Goal: Task Accomplishment & Management: Manage account settings

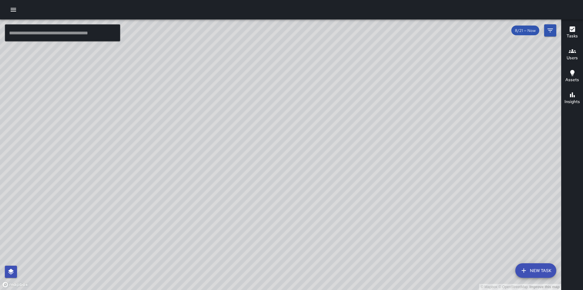
click at [13, 11] on icon "button" at bounding box center [13, 10] width 5 height 4
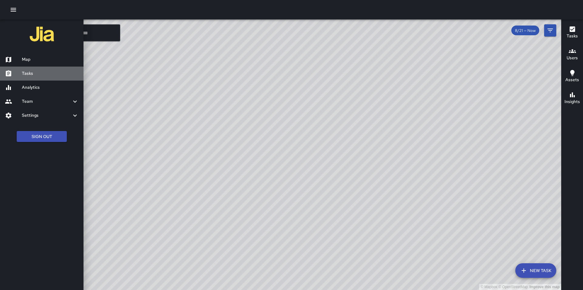
click at [43, 70] on link "Tasks" at bounding box center [42, 74] width 84 height 14
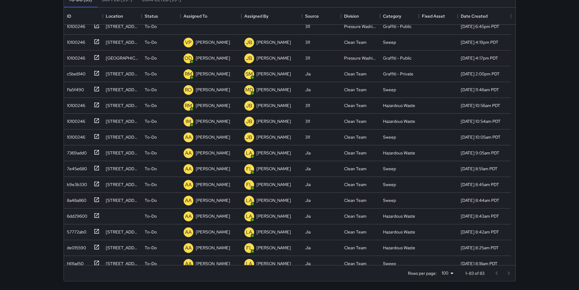
scroll to position [271, 0]
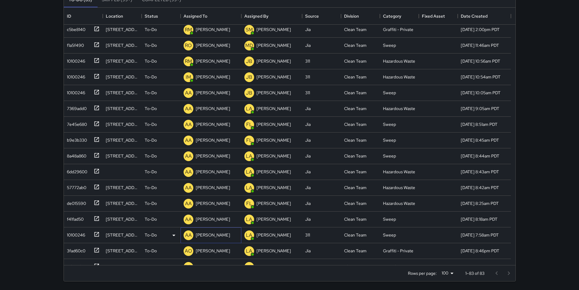
click at [208, 232] on p "[PERSON_NAME]" at bounding box center [213, 235] width 34 height 6
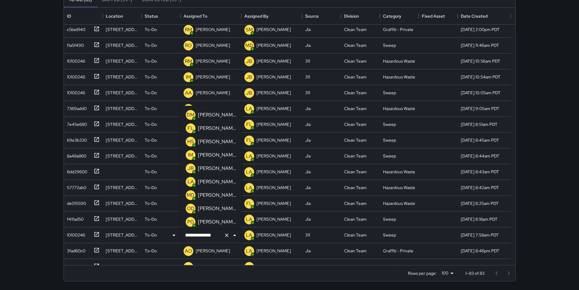
scroll to position [69, 0]
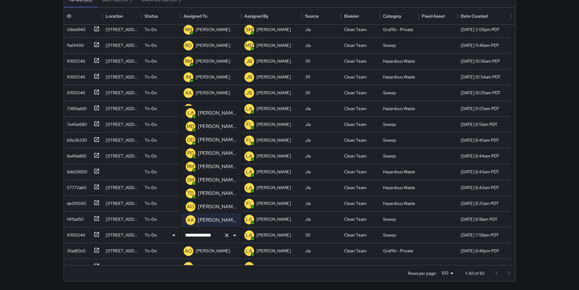
click at [217, 145] on div "OD [PERSON_NAME]" at bounding box center [210, 140] width 53 height 12
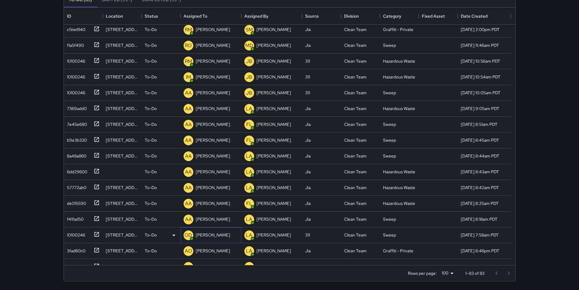
scroll to position [240, 0]
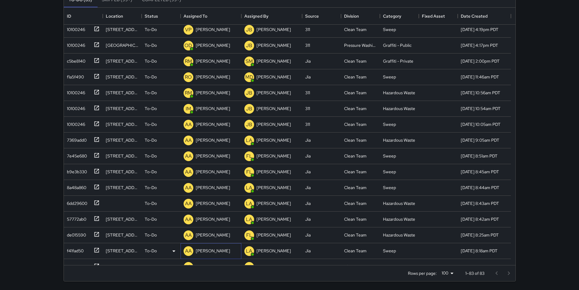
click at [208, 251] on p "[PERSON_NAME]" at bounding box center [213, 251] width 34 height 6
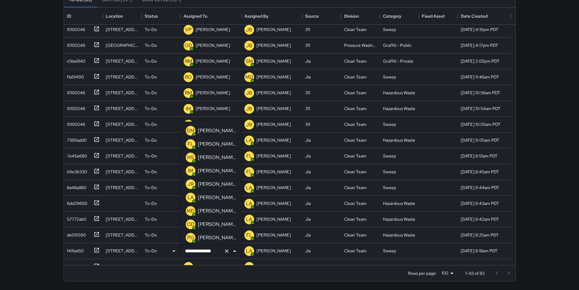
scroll to position [69, 0]
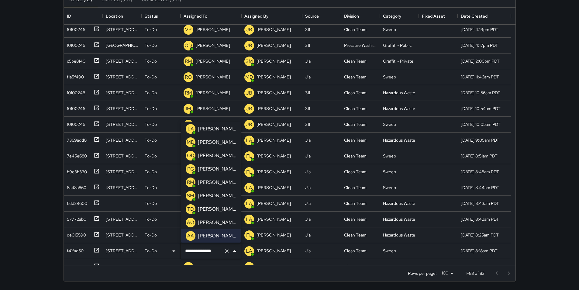
click at [219, 153] on p "[PERSON_NAME]" at bounding box center [217, 155] width 38 height 7
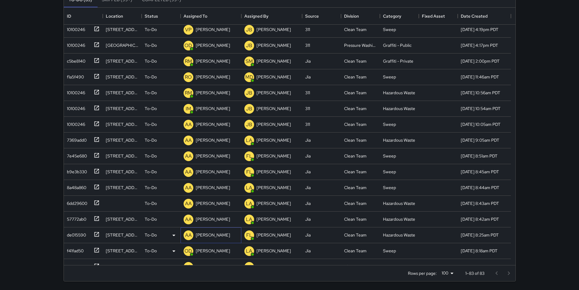
click at [212, 234] on p "[PERSON_NAME]" at bounding box center [213, 235] width 34 height 6
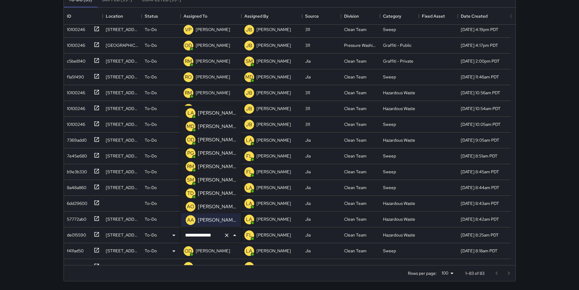
click at [211, 138] on p "[PERSON_NAME]" at bounding box center [217, 139] width 38 height 7
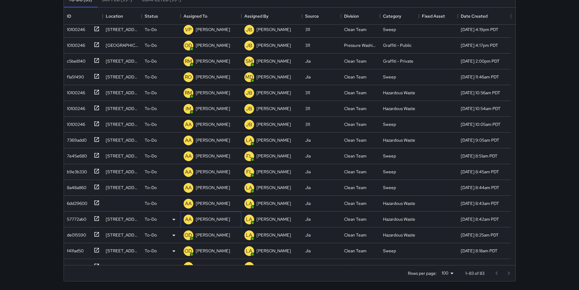
click at [210, 219] on p "[PERSON_NAME]" at bounding box center [213, 219] width 34 height 6
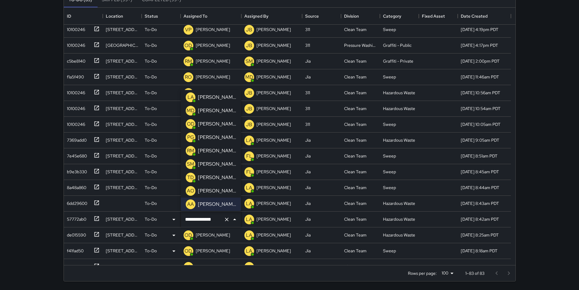
click at [223, 122] on p "[PERSON_NAME]" at bounding box center [217, 123] width 38 height 7
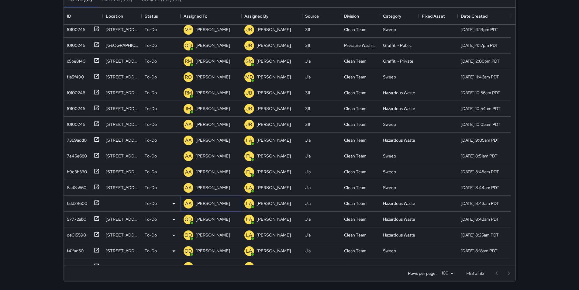
click at [210, 202] on p "[PERSON_NAME]" at bounding box center [213, 203] width 34 height 6
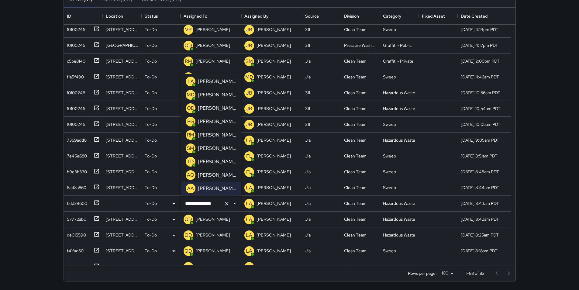
click at [213, 106] on p "[PERSON_NAME]" at bounding box center [217, 107] width 38 height 7
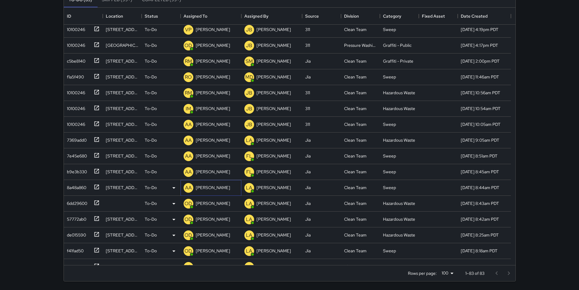
click at [209, 186] on p "[PERSON_NAME]" at bounding box center [213, 187] width 34 height 6
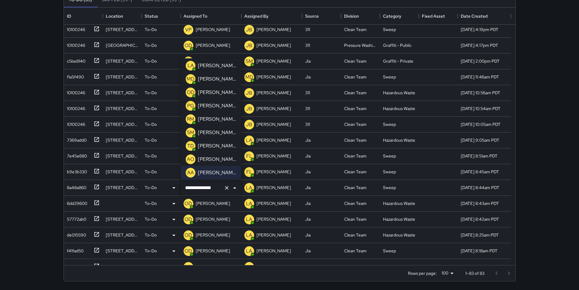
click at [214, 90] on p "[PERSON_NAME]" at bounding box center [217, 92] width 38 height 7
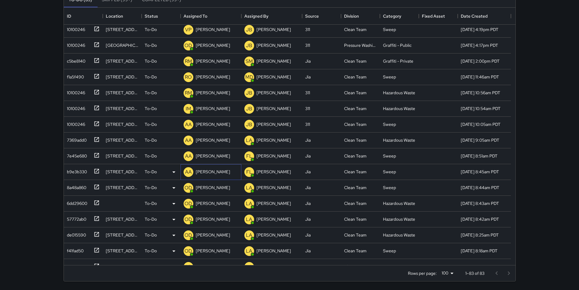
click at [212, 172] on p "[PERSON_NAME]" at bounding box center [213, 172] width 34 height 6
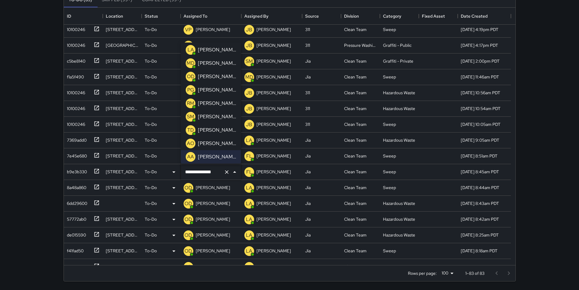
click at [219, 72] on div "[PERSON_NAME]" at bounding box center [217, 77] width 41 height 10
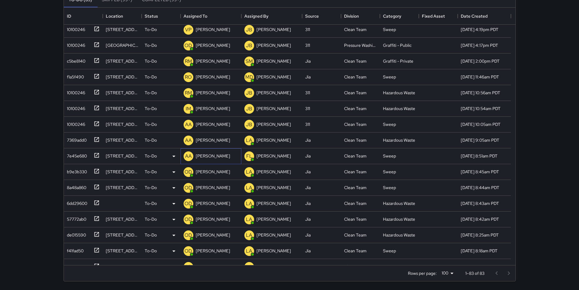
click at [215, 156] on p "[PERSON_NAME]" at bounding box center [213, 156] width 34 height 6
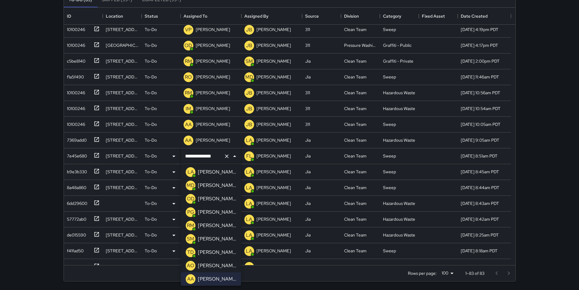
click at [212, 197] on p "[PERSON_NAME]" at bounding box center [217, 198] width 38 height 7
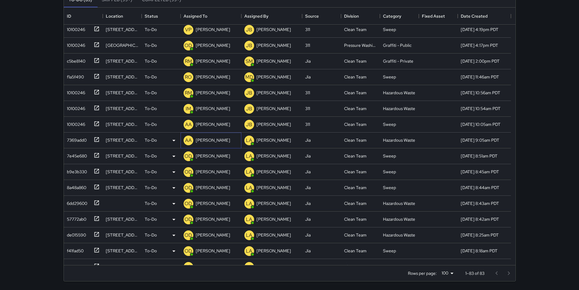
click at [212, 136] on div "[PERSON_NAME]" at bounding box center [212, 140] width 37 height 9
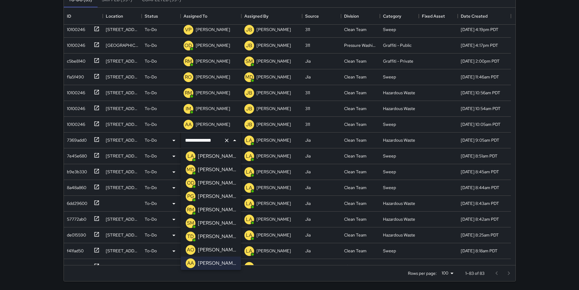
click at [213, 182] on p "[PERSON_NAME]" at bounding box center [217, 182] width 38 height 7
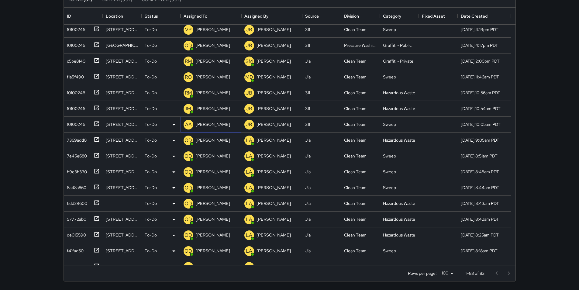
click at [213, 122] on p "[PERSON_NAME]" at bounding box center [213, 124] width 34 height 6
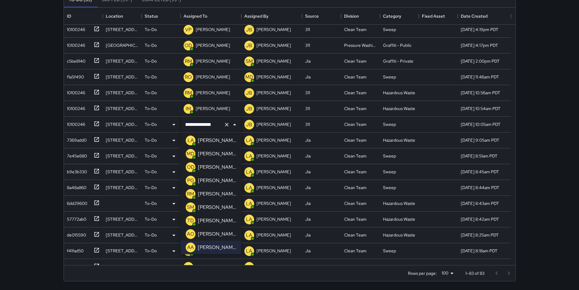
click at [214, 168] on p "[PERSON_NAME]" at bounding box center [217, 166] width 38 height 7
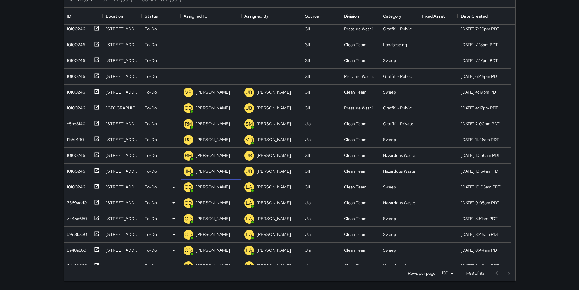
scroll to position [167, 0]
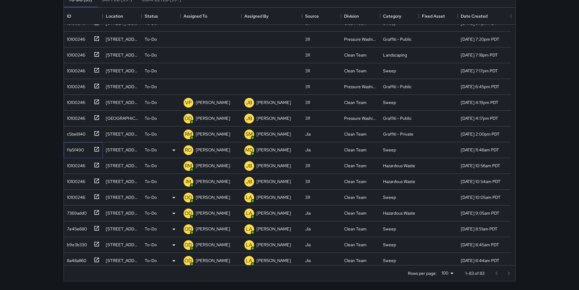
click at [79, 147] on div "f1a5f490" at bounding box center [73, 148] width 19 height 9
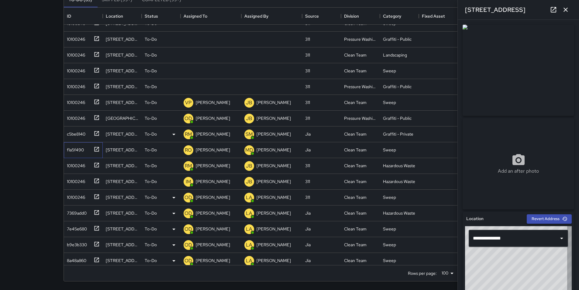
type input "**********"
click at [205, 150] on p "[PERSON_NAME]" at bounding box center [213, 150] width 34 height 6
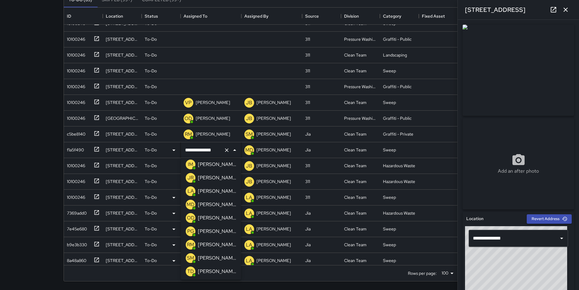
scroll to position [43, 0]
click at [232, 166] on li "IM [PERSON_NAME]" at bounding box center [211, 164] width 60 height 13
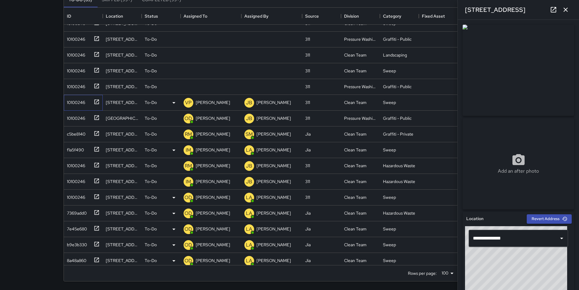
click at [75, 105] on div "10100246" at bounding box center [74, 101] width 21 height 9
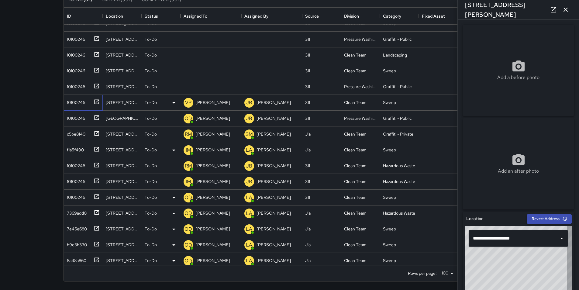
type input "**********"
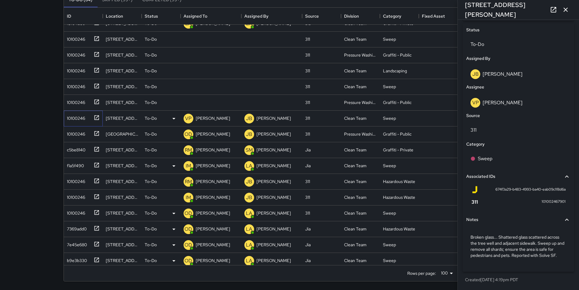
scroll to position [183, 0]
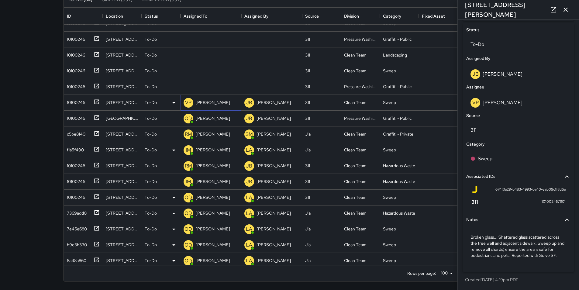
click at [218, 102] on p "[PERSON_NAME]" at bounding box center [213, 102] width 34 height 6
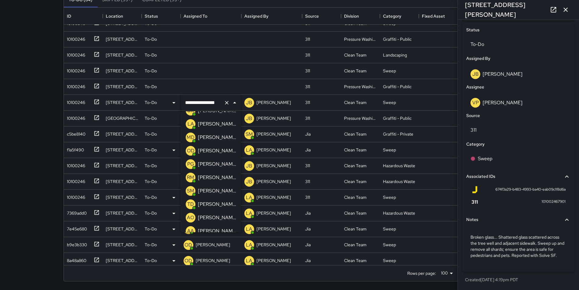
scroll to position [60, 0]
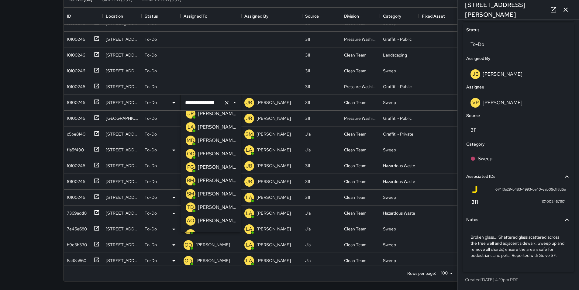
click at [227, 191] on p "[PERSON_NAME]" at bounding box center [217, 193] width 38 height 7
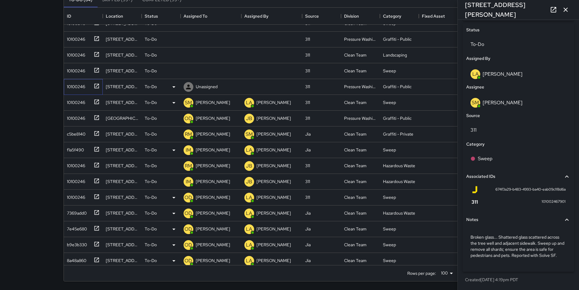
click at [84, 84] on div "10100246" at bounding box center [74, 85] width 21 height 9
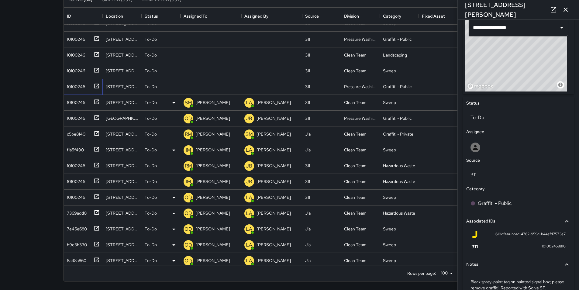
scroll to position [243, 0]
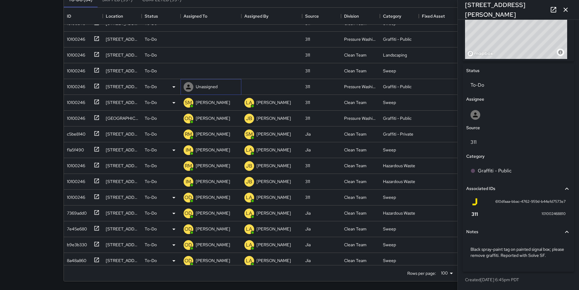
click at [212, 84] on p "Unassigned" at bounding box center [207, 87] width 22 height 6
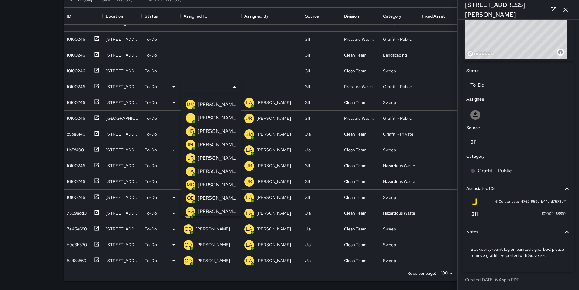
click at [222, 119] on p "[PERSON_NAME]" at bounding box center [217, 117] width 38 height 7
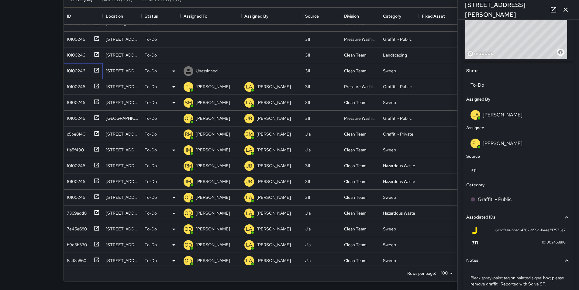
click at [84, 71] on div "10100246" at bounding box center [74, 69] width 21 height 9
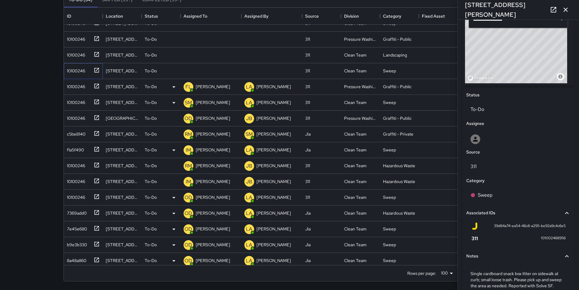
scroll to position [231, 0]
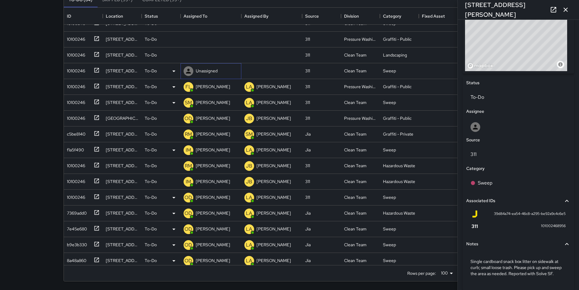
click at [199, 71] on p "Unassigned" at bounding box center [207, 71] width 22 height 6
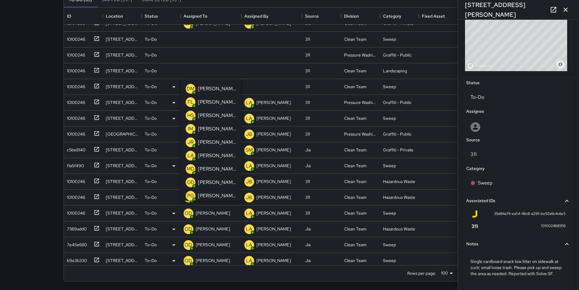
scroll to position [198, 0]
click at [229, 101] on p "[PERSON_NAME]" at bounding box center [217, 101] width 38 height 7
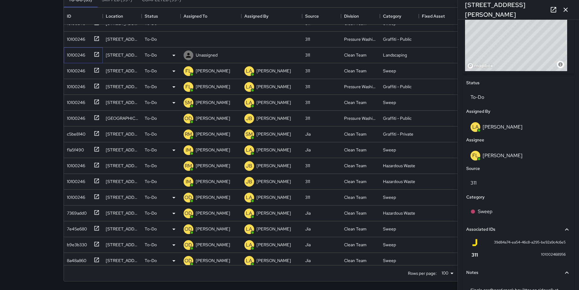
click at [73, 55] on div "10100246" at bounding box center [74, 54] width 21 height 9
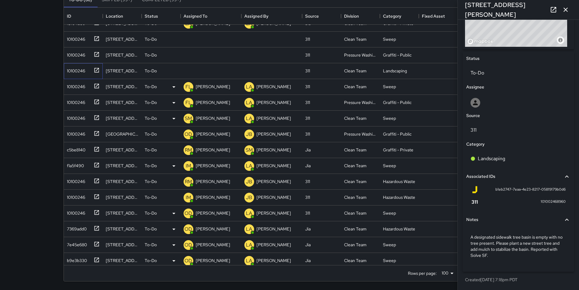
scroll to position [214, 0]
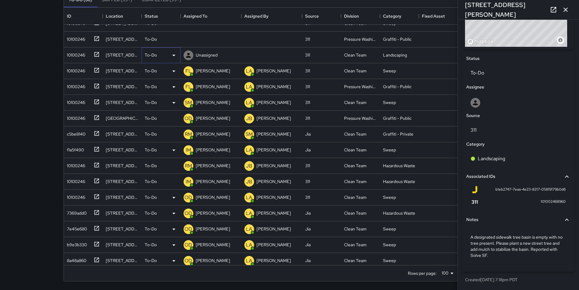
click at [173, 56] on icon at bounding box center [173, 55] width 7 height 7
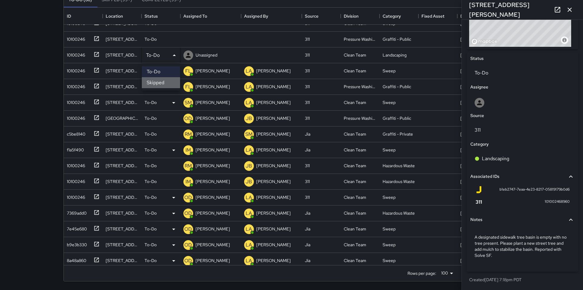
click at [172, 80] on li "Skipped" at bounding box center [161, 82] width 38 height 11
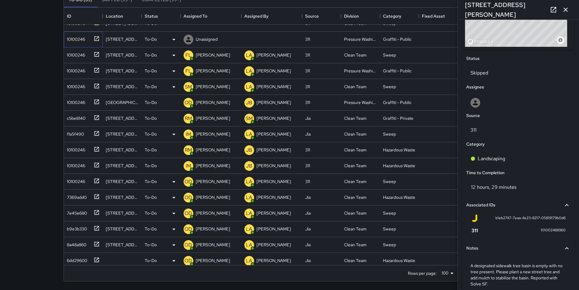
click at [77, 38] on div "10100246" at bounding box center [74, 38] width 21 height 9
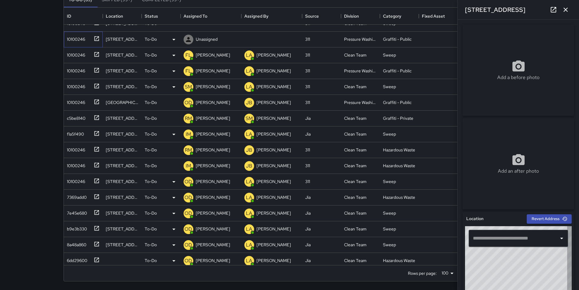
type input "**********"
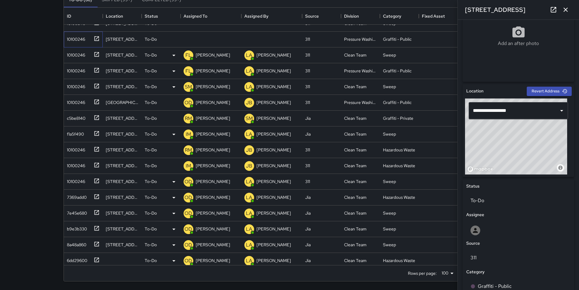
scroll to position [115, 0]
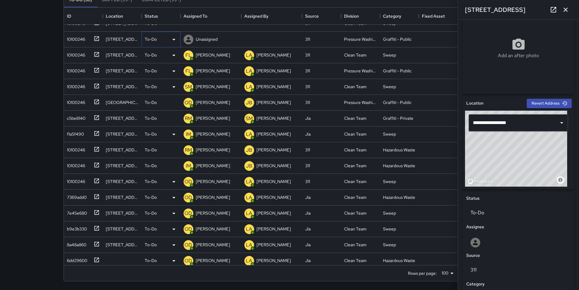
click at [175, 37] on icon at bounding box center [173, 39] width 7 height 7
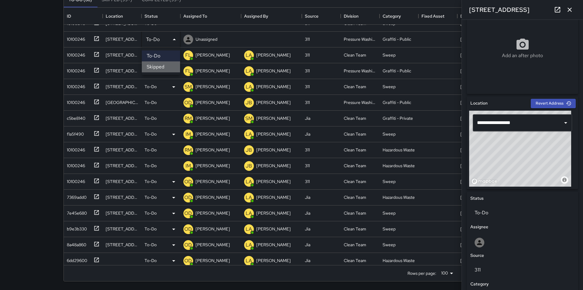
click at [167, 69] on li "Skipped" at bounding box center [161, 66] width 38 height 11
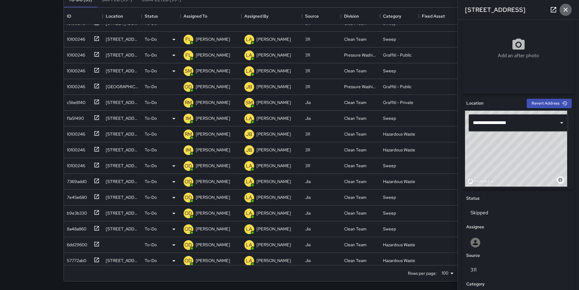
click at [565, 9] on icon "button" at bounding box center [565, 10] width 4 height 4
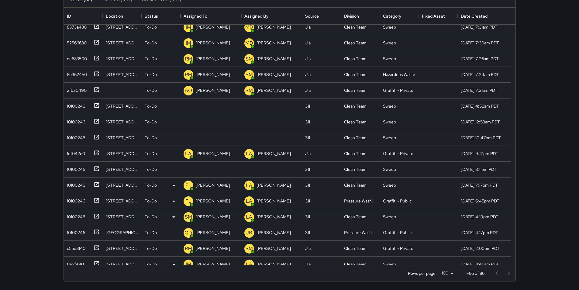
scroll to position [88, 0]
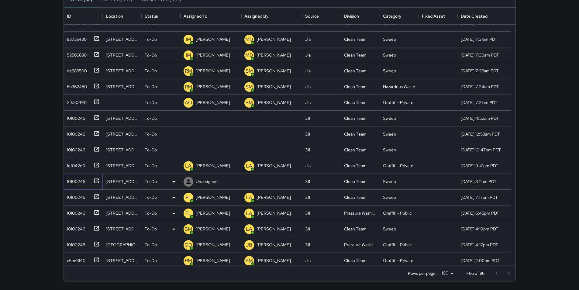
click at [75, 179] on div "10100246" at bounding box center [74, 180] width 21 height 9
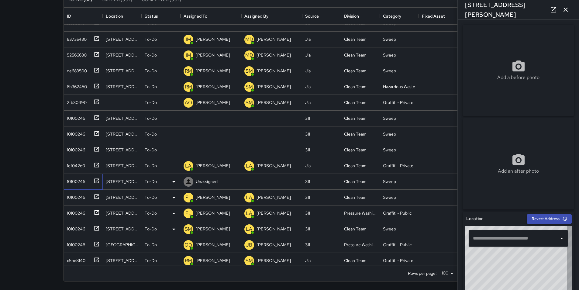
type input "**********"
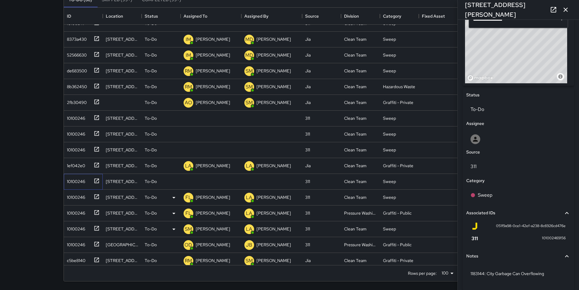
scroll to position [237, 0]
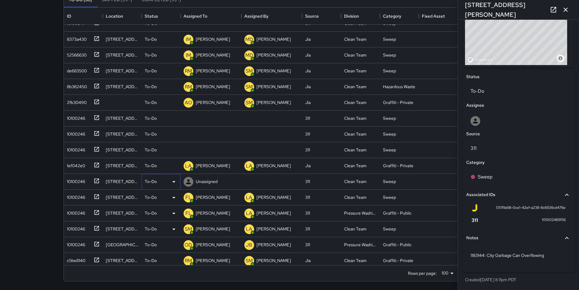
click at [176, 181] on icon at bounding box center [173, 181] width 7 height 7
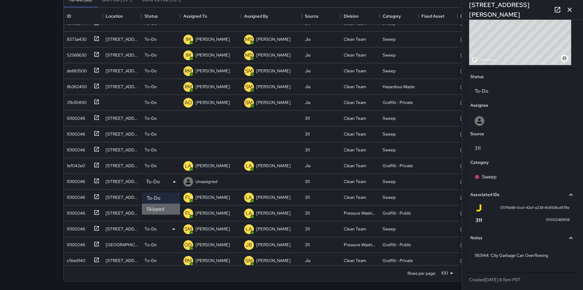
click at [161, 209] on li "Skipped" at bounding box center [161, 209] width 38 height 11
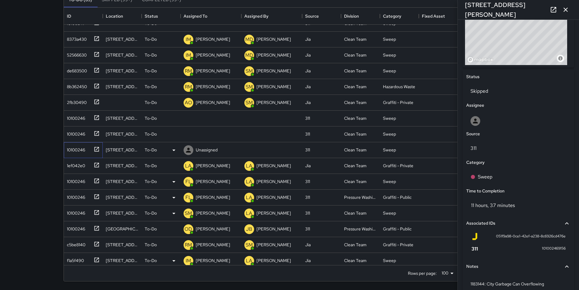
click at [74, 149] on div "10100246" at bounding box center [74, 148] width 21 height 9
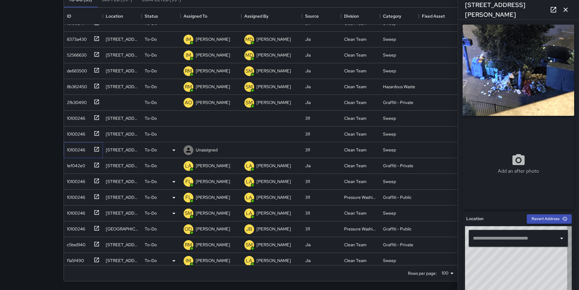
type input "**********"
click at [522, 93] on img at bounding box center [517, 70] width 111 height 91
click at [552, 11] on icon at bounding box center [552, 9] width 5 height 5
click at [76, 135] on div "10100246" at bounding box center [74, 132] width 21 height 9
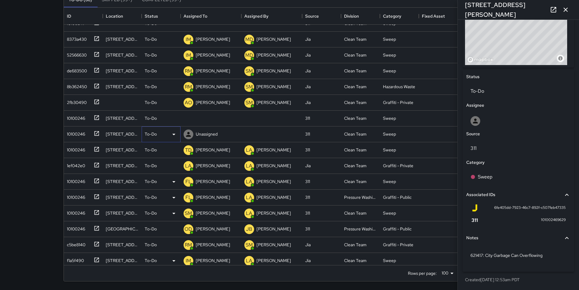
click at [173, 133] on icon at bounding box center [173, 134] width 7 height 7
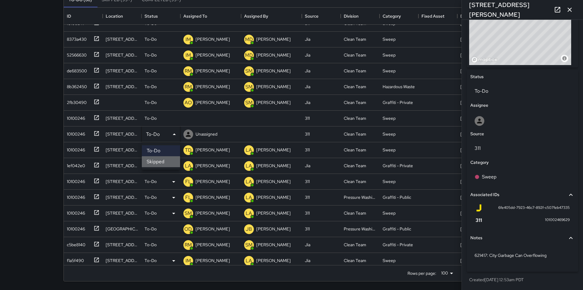
click at [166, 160] on li "Skipped" at bounding box center [161, 161] width 38 height 11
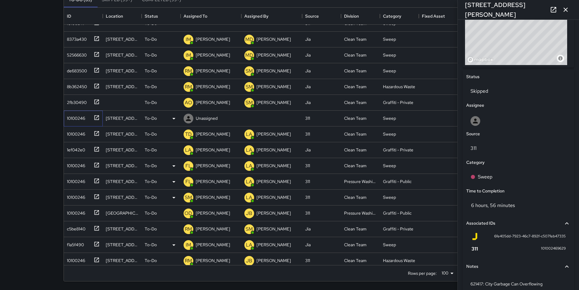
click at [77, 118] on div "10100246" at bounding box center [74, 117] width 21 height 9
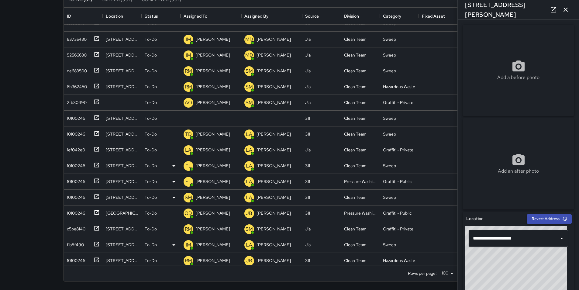
click at [526, 276] on div "© Mapbox © OpenStreetMap Improve this map" at bounding box center [516, 264] width 102 height 76
type input "**********"
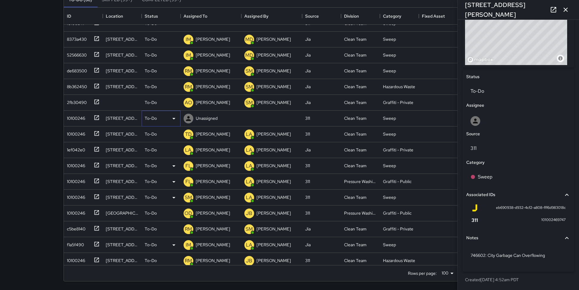
click at [174, 118] on icon at bounding box center [173, 119] width 3 height 2
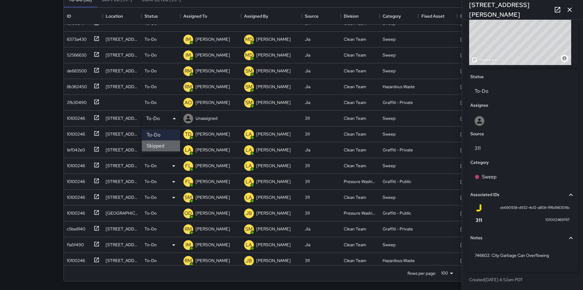
click at [171, 143] on li "Skipped" at bounding box center [161, 145] width 38 height 11
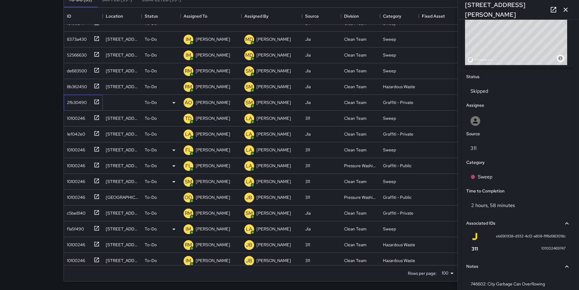
click at [75, 100] on div "2fb30490" at bounding box center [75, 101] width 22 height 9
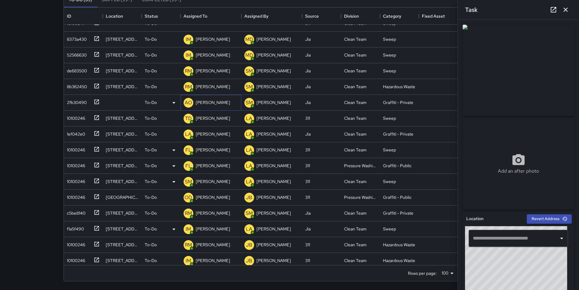
click at [201, 103] on p "[PERSON_NAME]" at bounding box center [213, 102] width 34 height 6
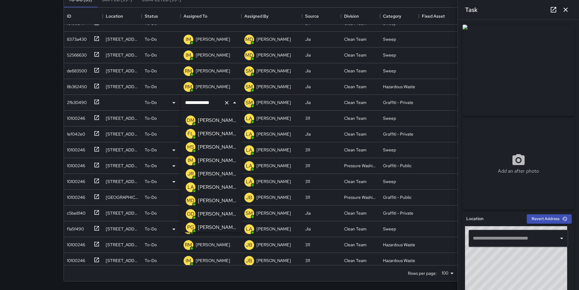
scroll to position [55, 0]
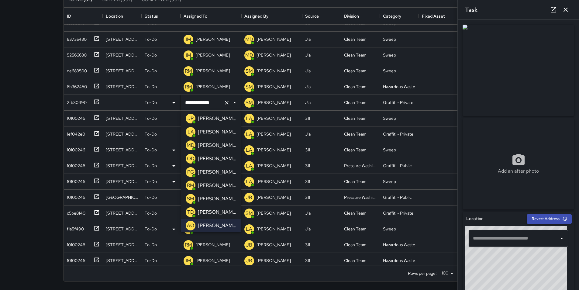
click at [211, 133] on p "[PERSON_NAME]" at bounding box center [217, 131] width 38 height 7
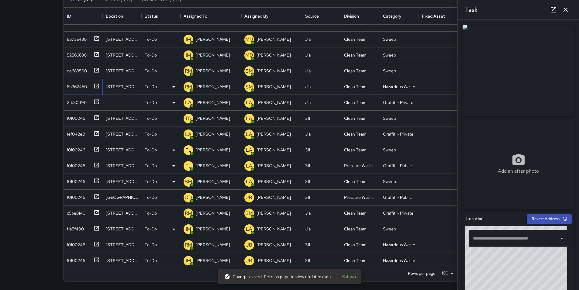
click at [71, 88] on div "8b362450" at bounding box center [75, 85] width 22 height 9
type input "**********"
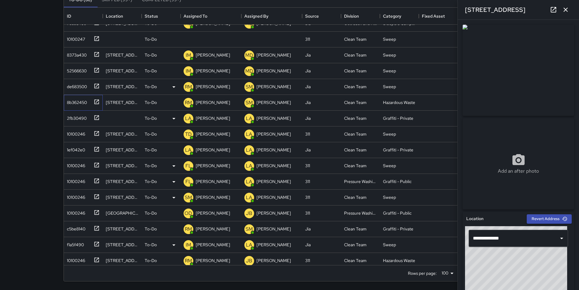
scroll to position [135, 0]
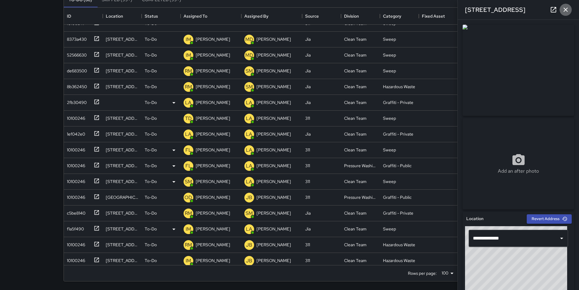
click at [565, 9] on icon "button" at bounding box center [565, 9] width 7 height 7
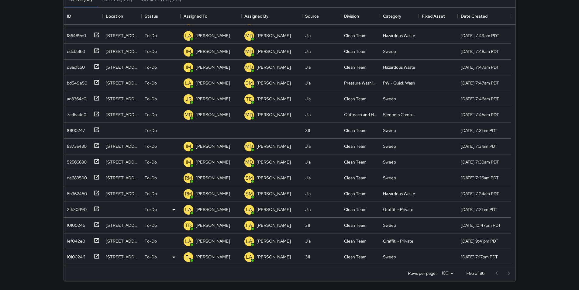
scroll to position [26, 0]
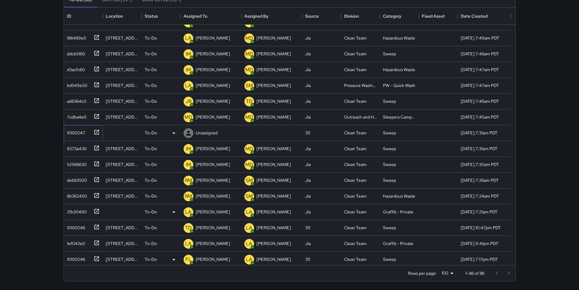
click at [74, 136] on div "10100247" at bounding box center [81, 132] width 35 height 10
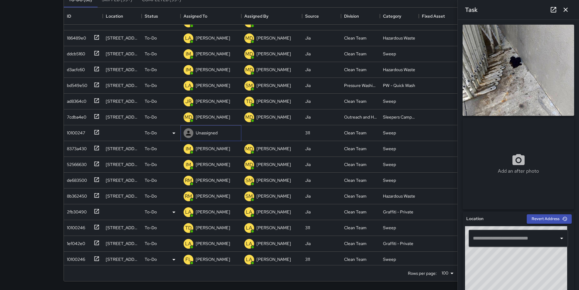
click at [208, 132] on p "Unassigned" at bounding box center [207, 133] width 22 height 6
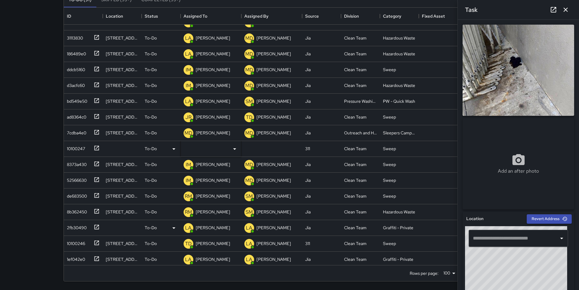
scroll to position [105, 0]
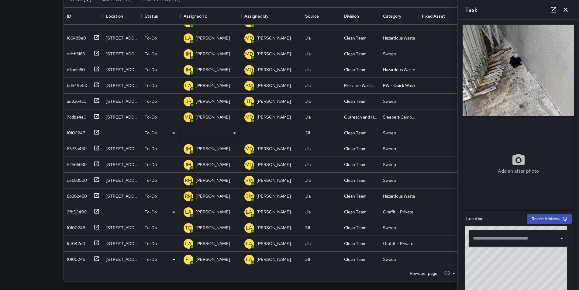
click at [469, 150] on div "Add an after photo" at bounding box center [517, 163] width 111 height 91
click at [564, 11] on icon "button" at bounding box center [565, 10] width 4 height 4
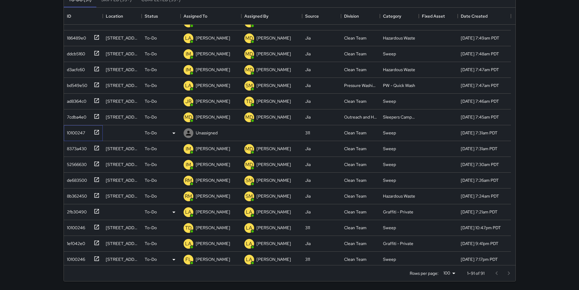
click at [77, 133] on div "10100247" at bounding box center [74, 131] width 21 height 9
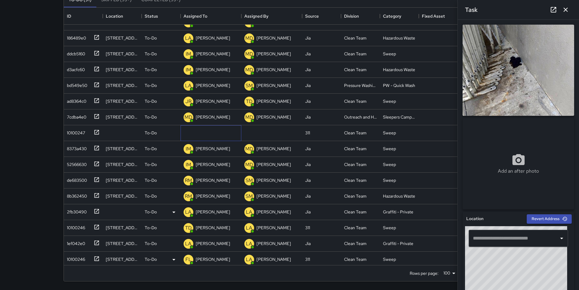
click at [0, 0] on p "Unassigned" at bounding box center [0, 0] width 0 height 0
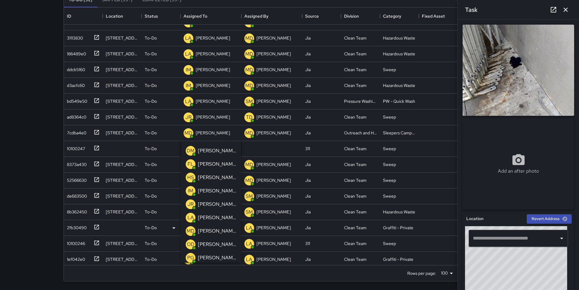
scroll to position [121, 0]
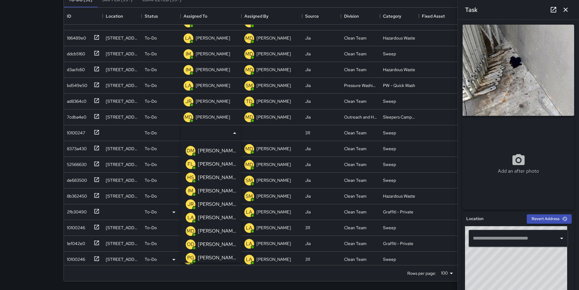
click at [216, 202] on p "[PERSON_NAME]" at bounding box center [217, 203] width 38 height 7
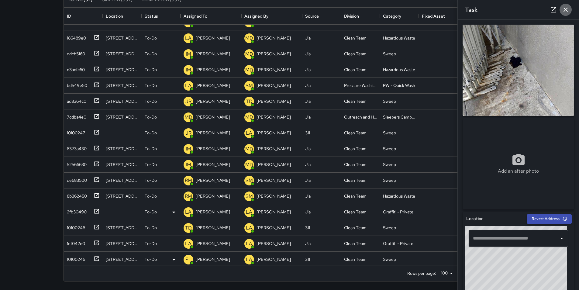
click at [569, 9] on icon "button" at bounding box center [565, 9] width 7 height 7
click at [569, 9] on div "Search Search New Task To-Do (92) Skipped (99+) Completed (99+) ID Location Sta…" at bounding box center [289, 110] width 579 height 359
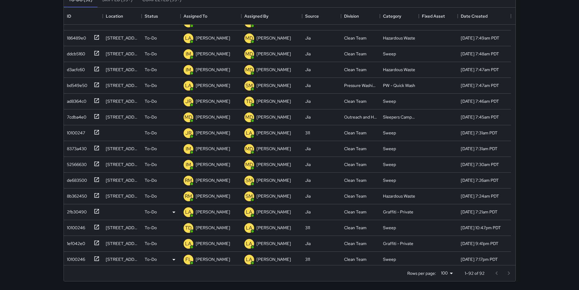
click at [569, 9] on div "Search Search New Task To-Do (92) Skipped (99+) Completed (99+) ID Location Sta…" at bounding box center [289, 110] width 579 height 359
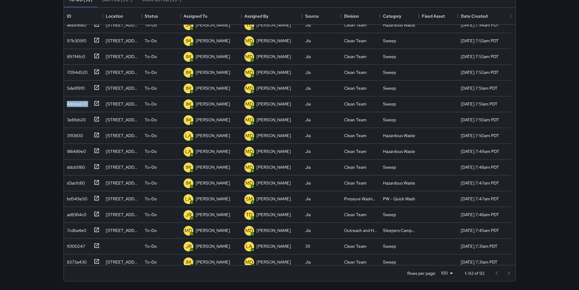
scroll to position [0, 0]
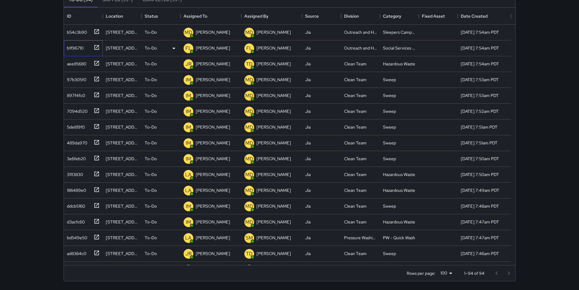
click at [64, 48] on div "b1f96710" at bounding box center [73, 47] width 19 height 9
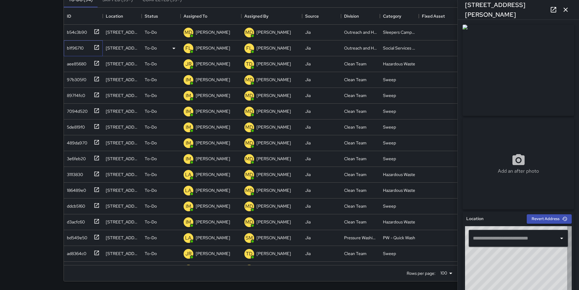
type input "**********"
click at [565, 10] on icon "button" at bounding box center [565, 10] width 4 height 4
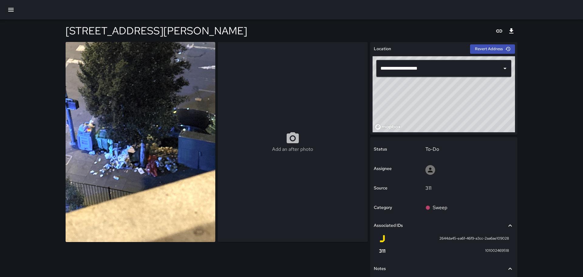
type input "**********"
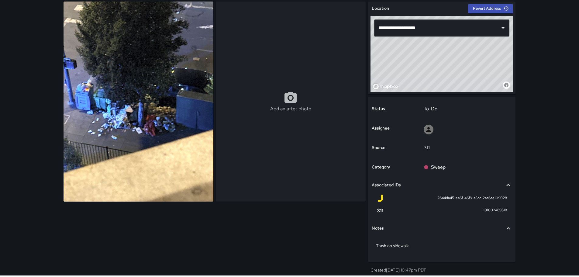
scroll to position [41, 0]
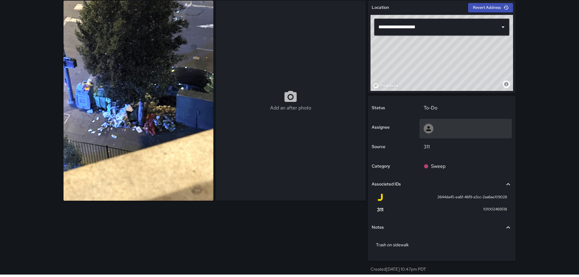
click at [429, 130] on icon at bounding box center [428, 128] width 5 height 5
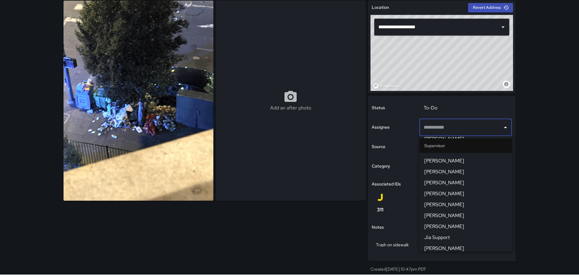
scroll to position [367, 0]
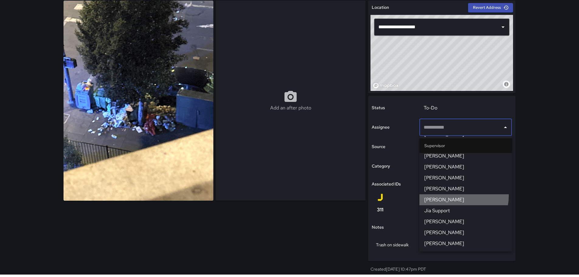
click at [458, 196] on li "[PERSON_NAME]" at bounding box center [465, 199] width 93 height 11
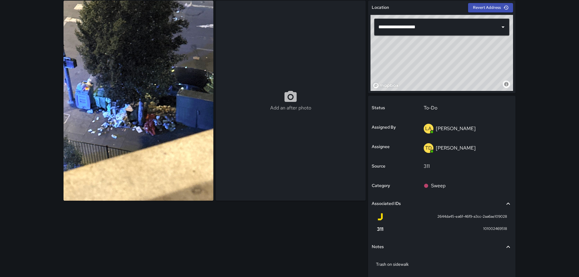
click at [555, 38] on div "**********" at bounding box center [289, 126] width 579 height 335
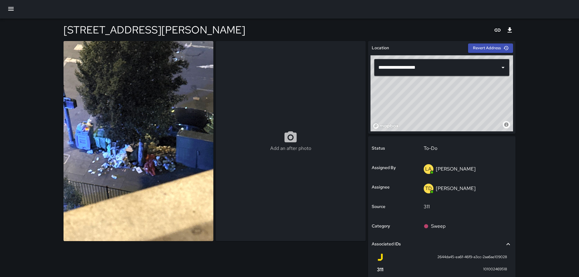
scroll to position [0, 0]
